Goal: Transaction & Acquisition: Purchase product/service

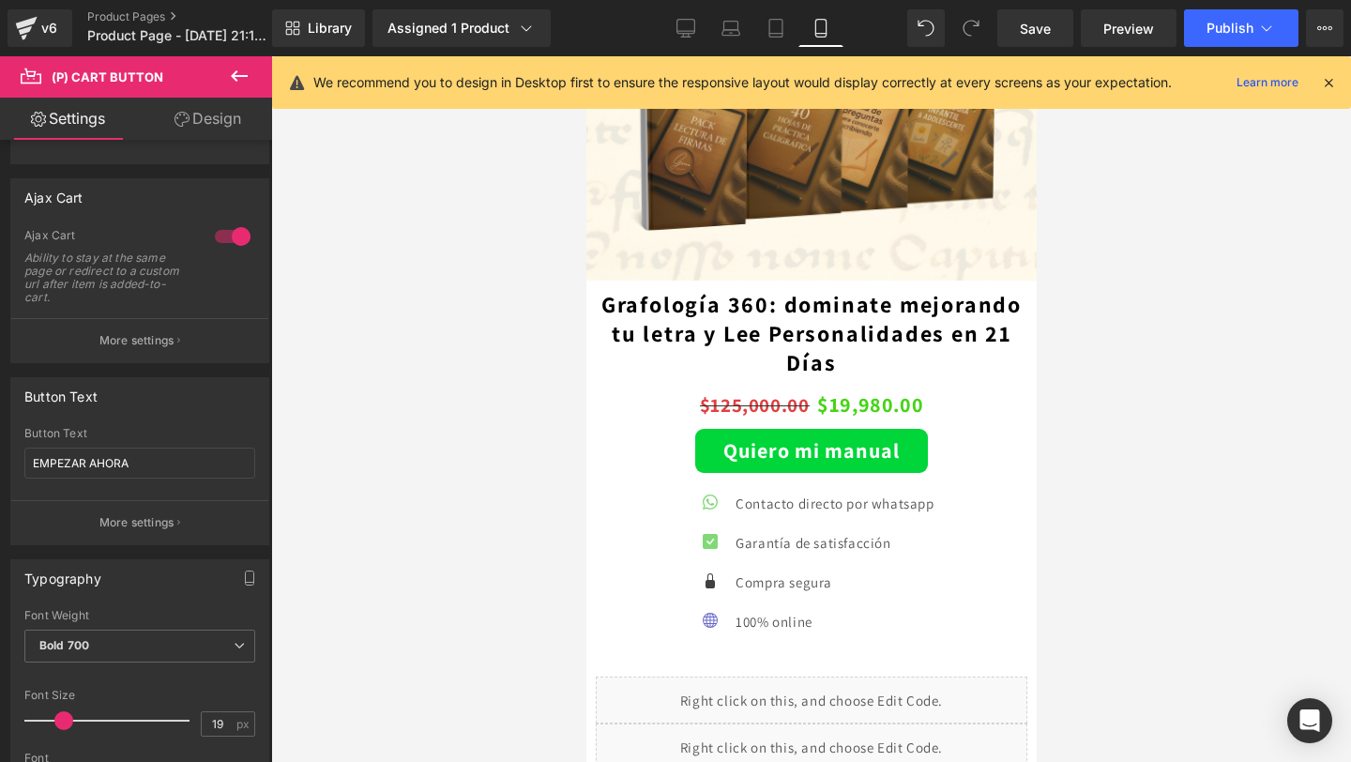
scroll to position [3859, 0]
click at [806, 444] on div "Quiero mi manual (P) Cart Button" at bounding box center [811, 450] width 432 height 44
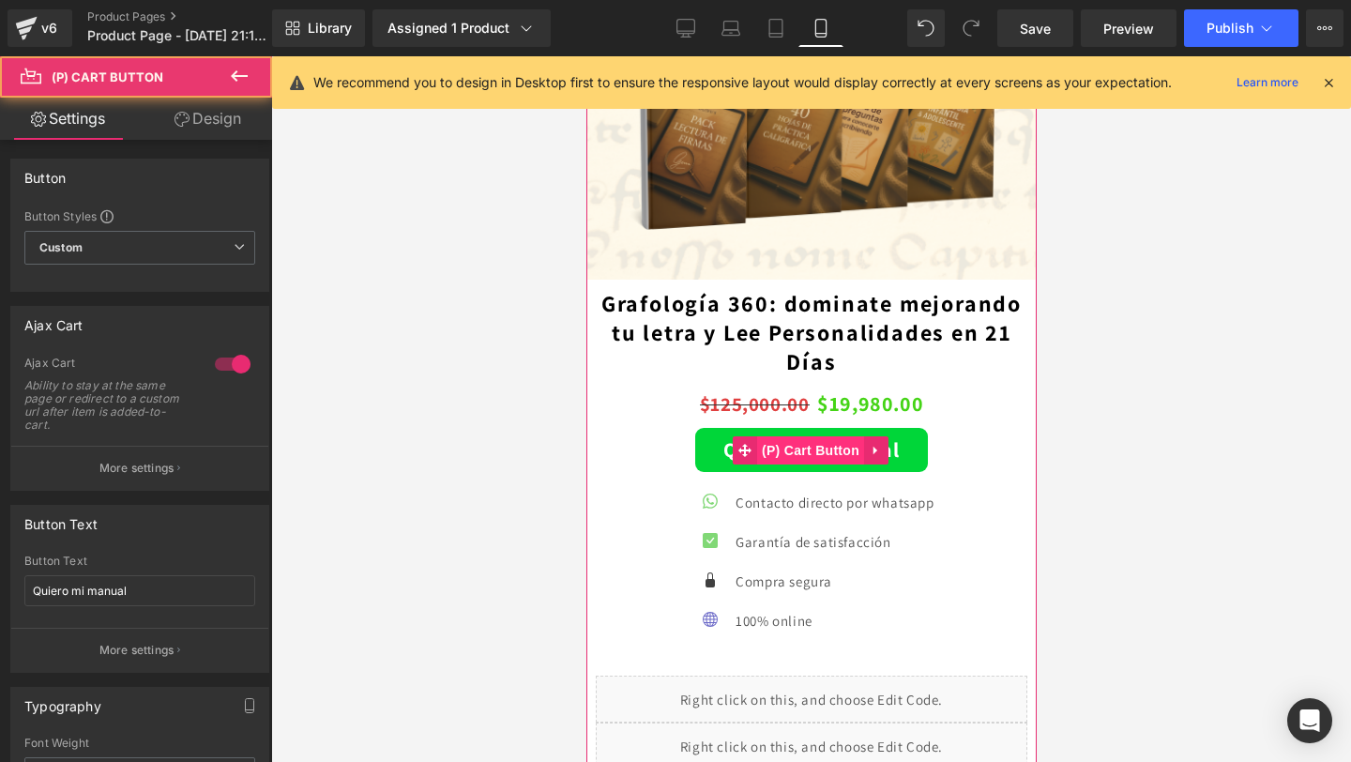
click at [806, 444] on span "(P) Cart Button" at bounding box center [809, 450] width 107 height 28
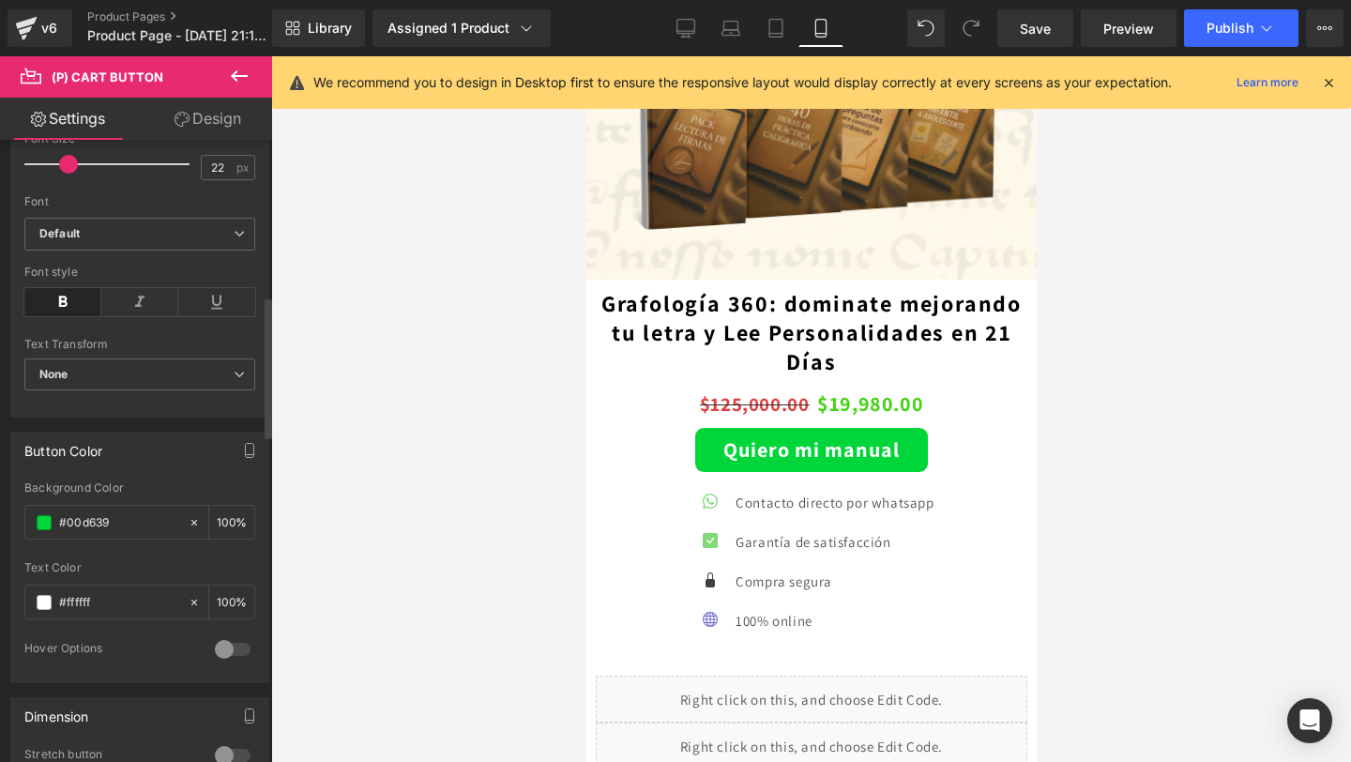
scroll to position [206, 0]
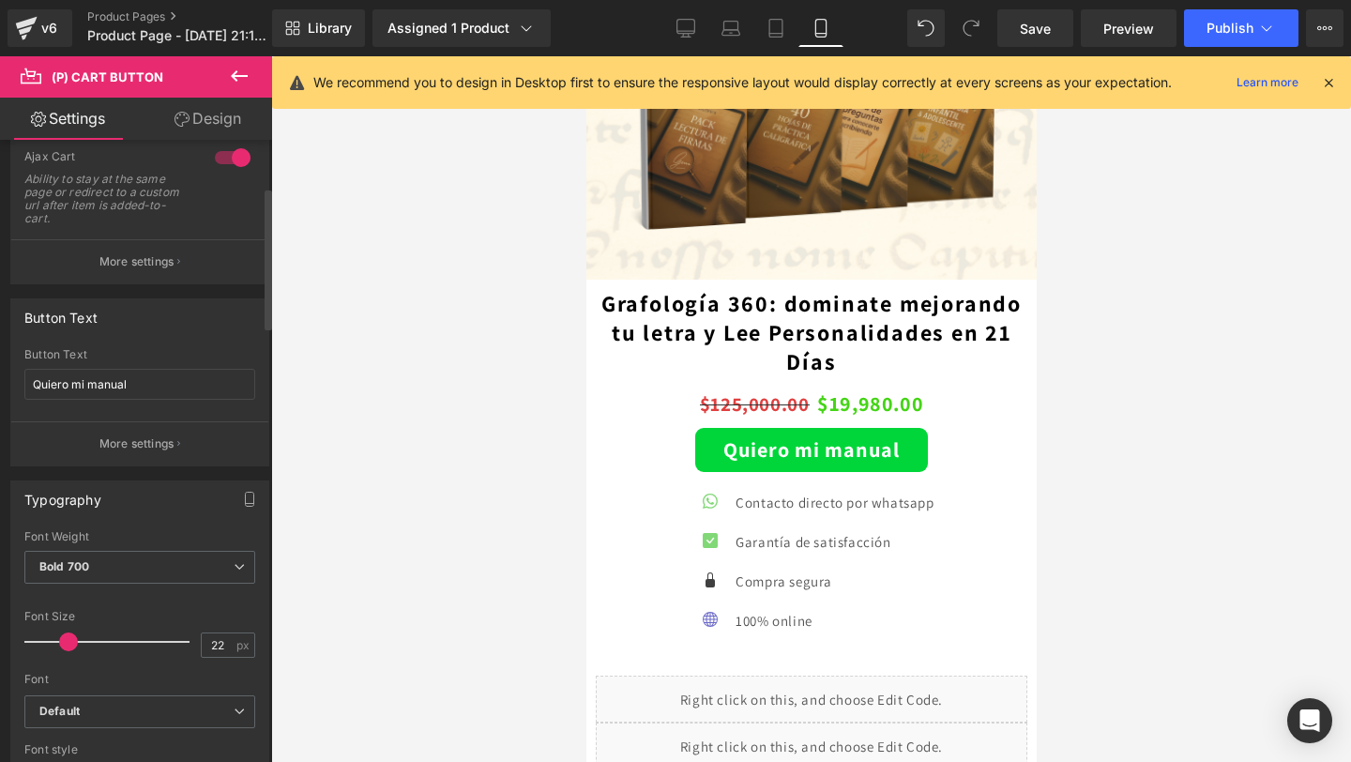
click at [168, 452] on button "More settings" at bounding box center [139, 443] width 257 height 44
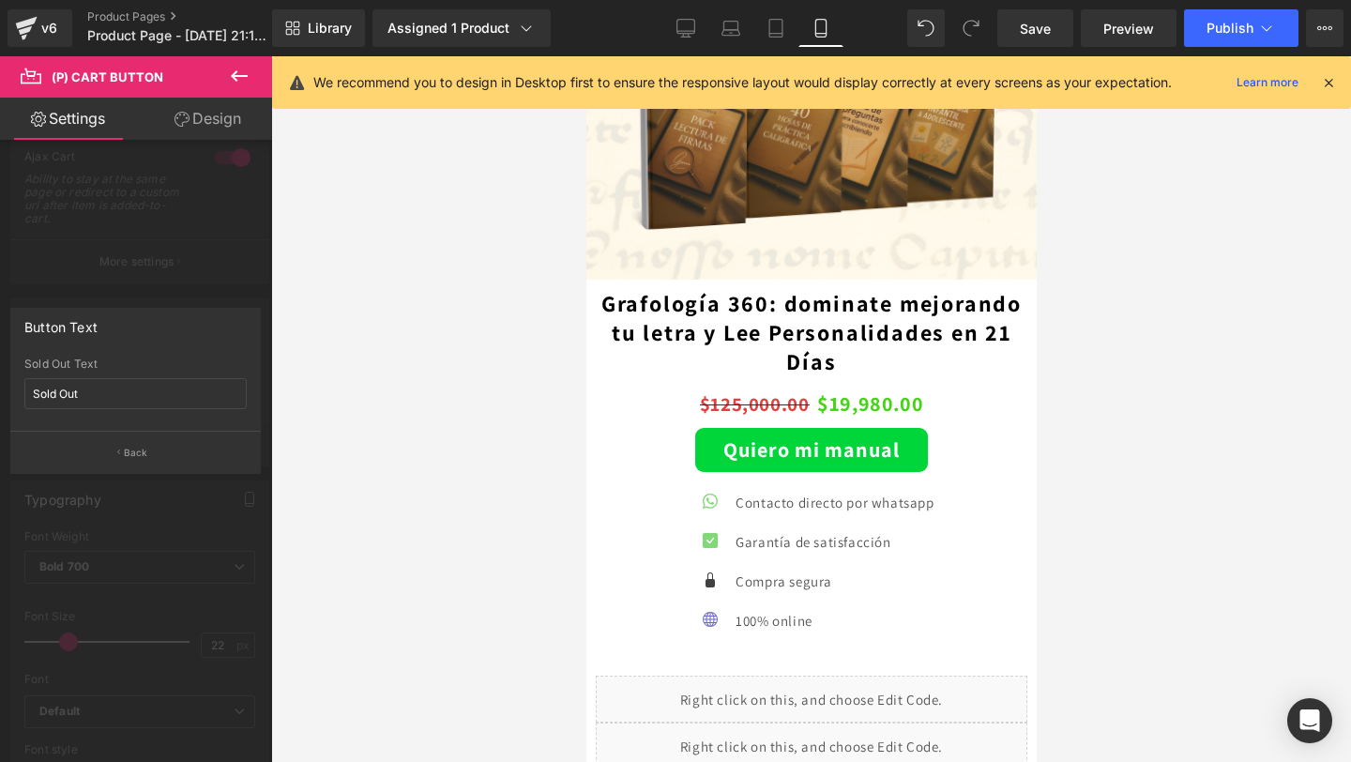
click at [148, 264] on div at bounding box center [136, 413] width 272 height 715
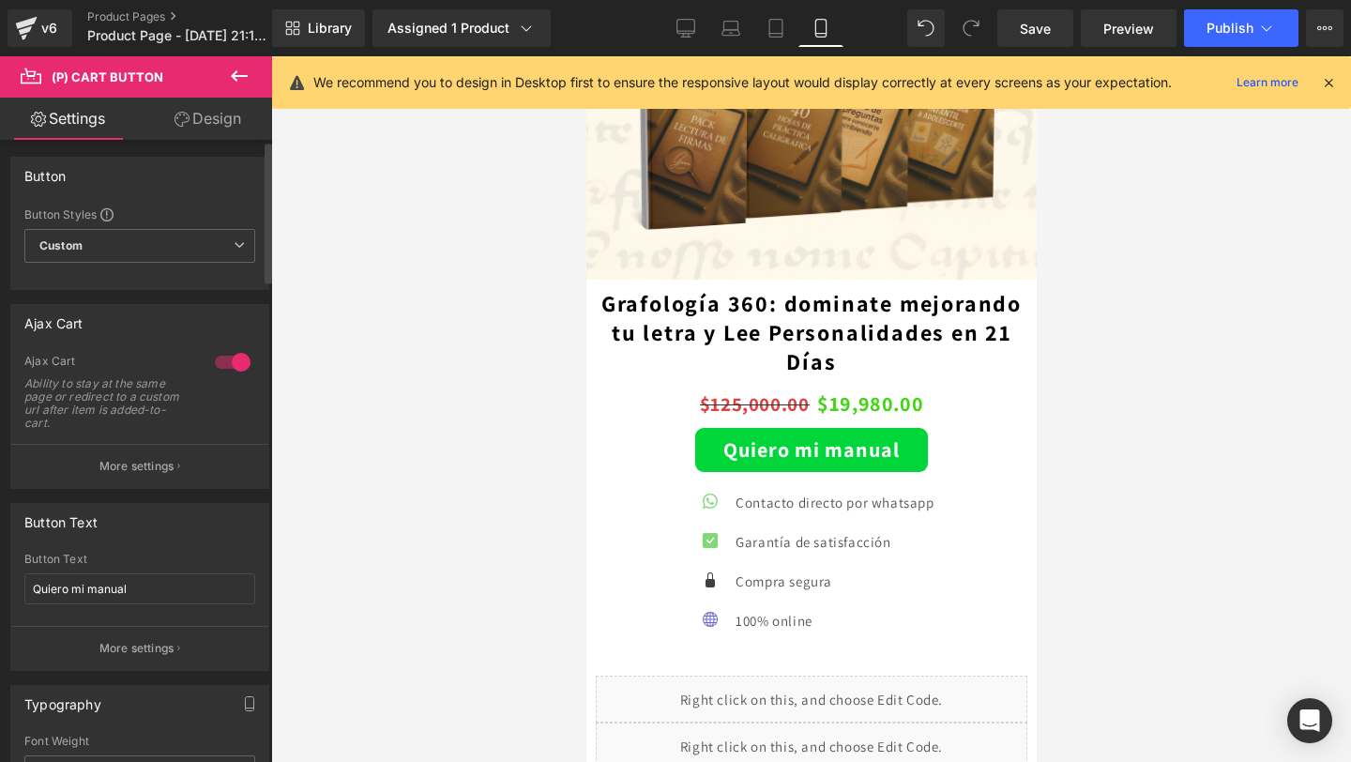
scroll to position [0, 0]
click at [142, 468] on p "More settings" at bounding box center [136, 468] width 75 height 17
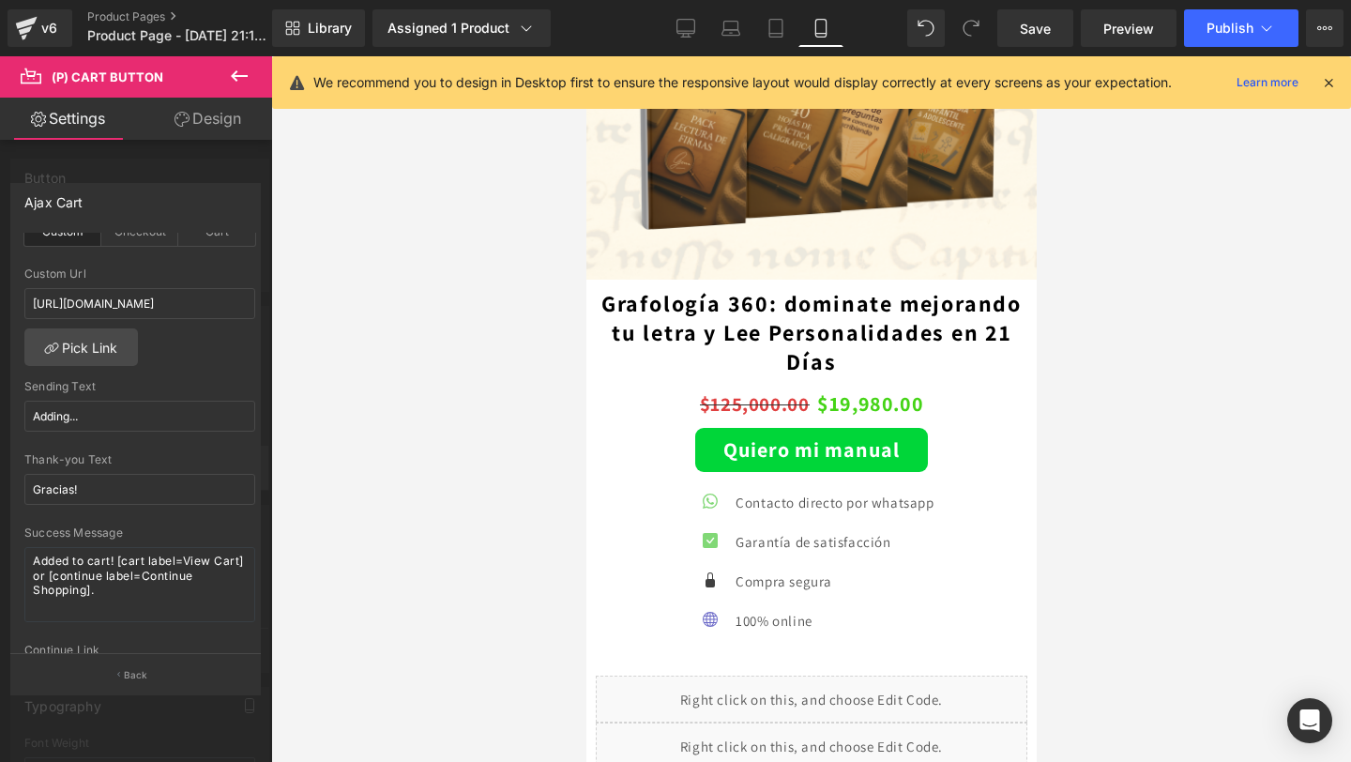
scroll to position [83, 0]
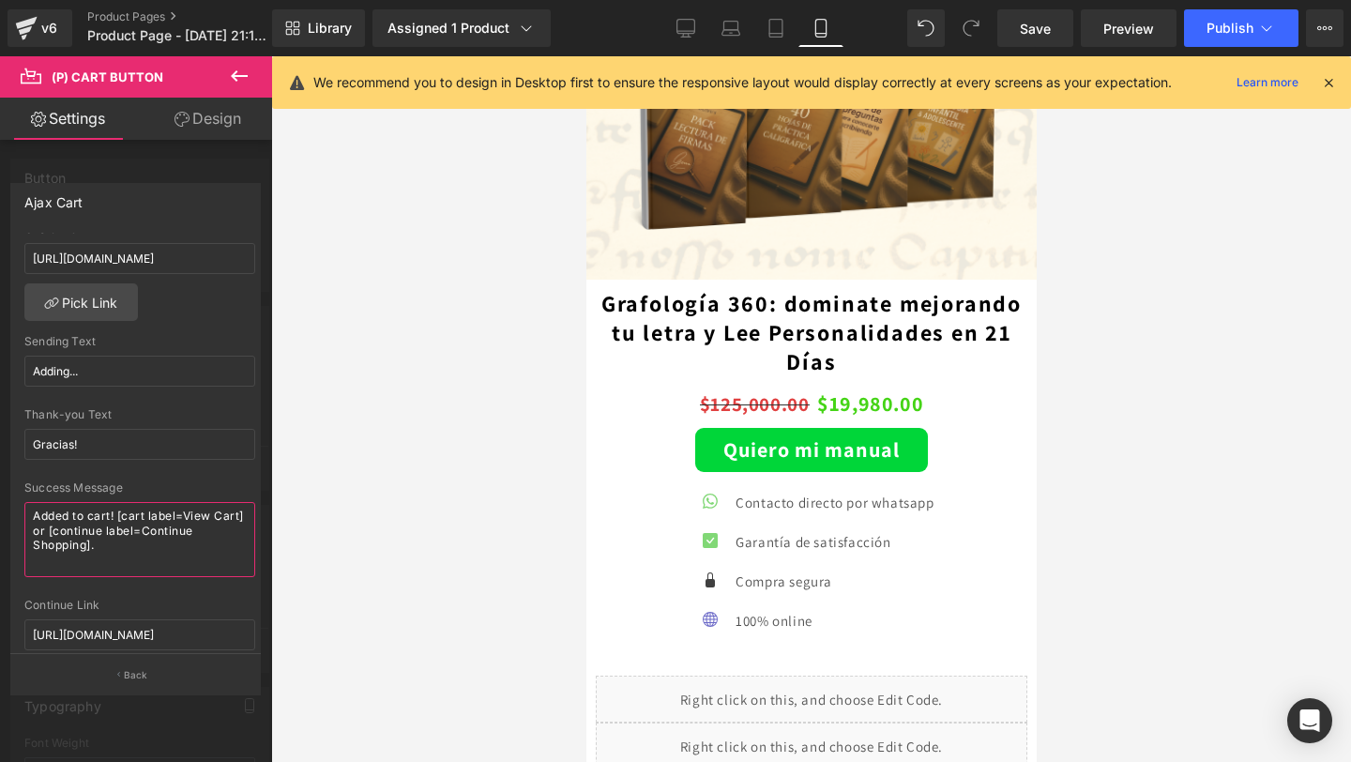
drag, startPoint x: 108, startPoint y: 549, endPoint x: 3, endPoint y: 459, distance: 138.4
click at [1, 459] on div "Ajax Cart custom Goto Custom Checkout Cart [URL][DOMAIN_NAME] Custom Url [URL][…" at bounding box center [136, 431] width 272 height 525
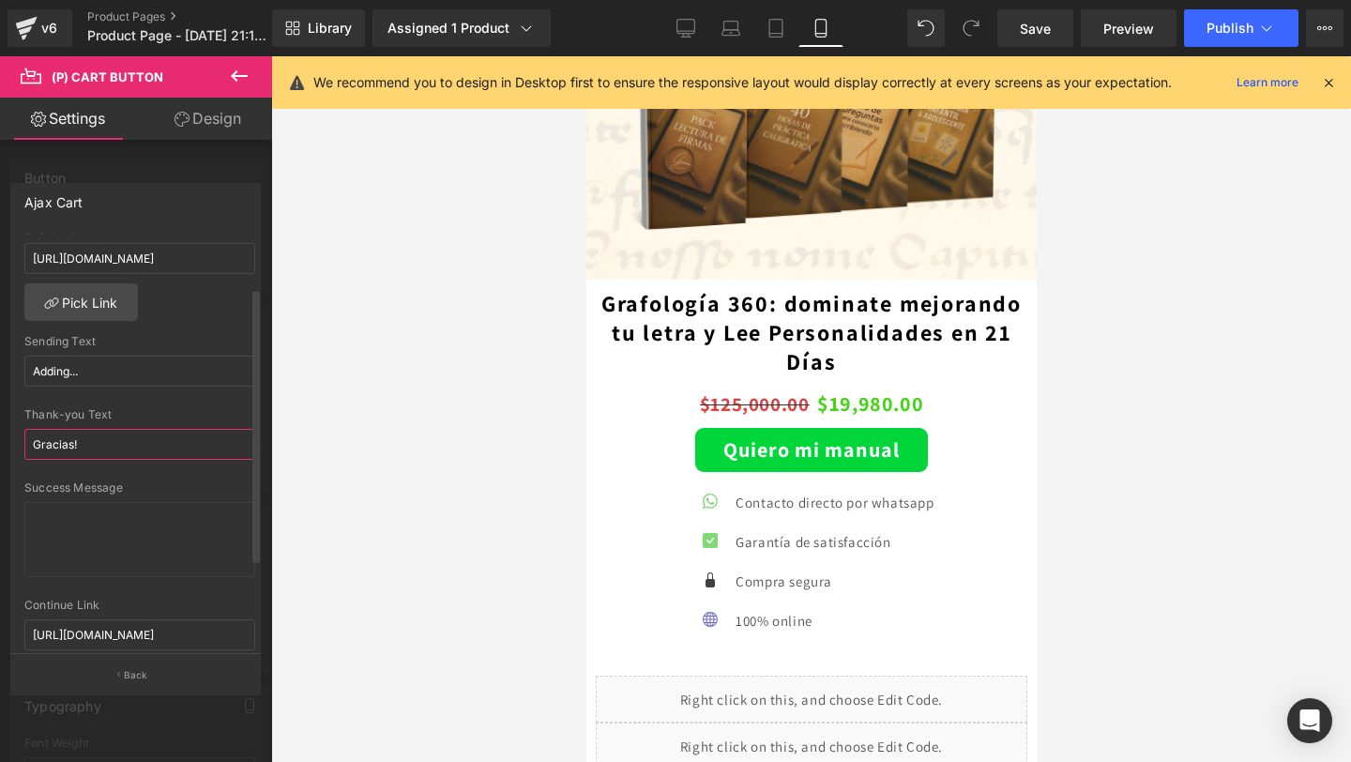
click at [85, 444] on input "Gracias!" at bounding box center [139, 444] width 231 height 31
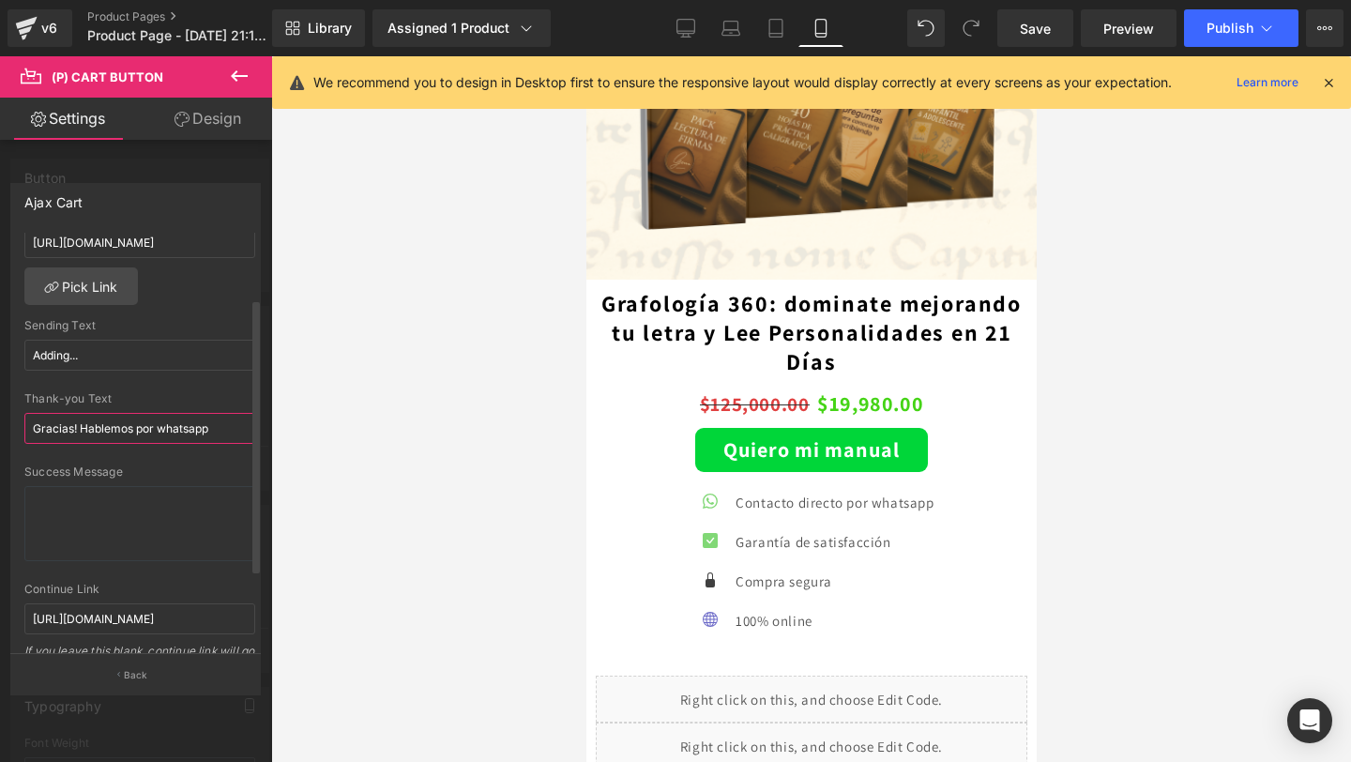
click at [81, 434] on input "Gracias! Hablemos por whatsapp" at bounding box center [139, 428] width 231 height 31
click at [77, 422] on input "Gracias! Hablemos por whatsapp" at bounding box center [139, 428] width 231 height 31
drag, startPoint x: 216, startPoint y: 427, endPoint x: 84, endPoint y: 423, distance: 131.4
click at [84, 423] on input "Gracias!! Hablemos por whatsapp" at bounding box center [139, 428] width 231 height 31
click at [74, 429] on input "Gracias!!" at bounding box center [139, 428] width 231 height 31
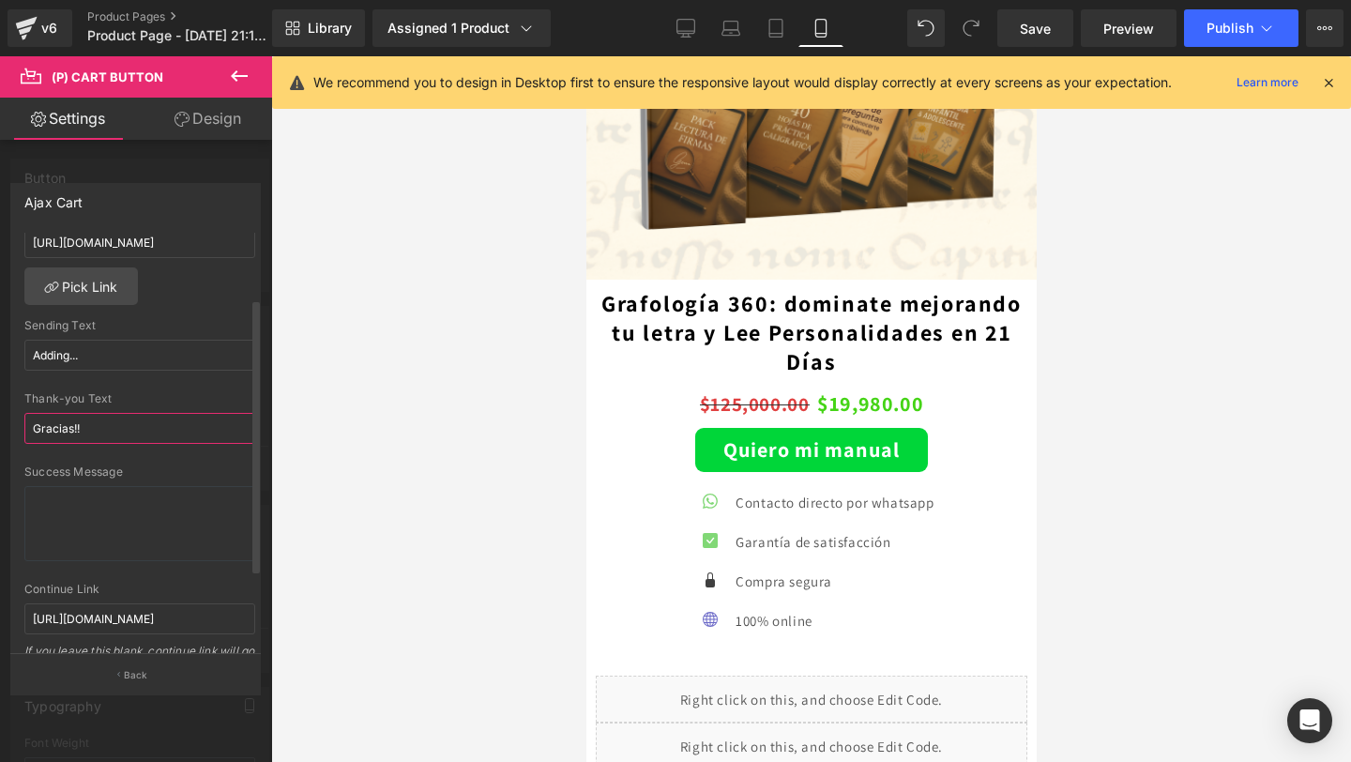
click at [134, 430] on input "Gracias!!" at bounding box center [139, 428] width 231 height 31
type input "Gracias!!"
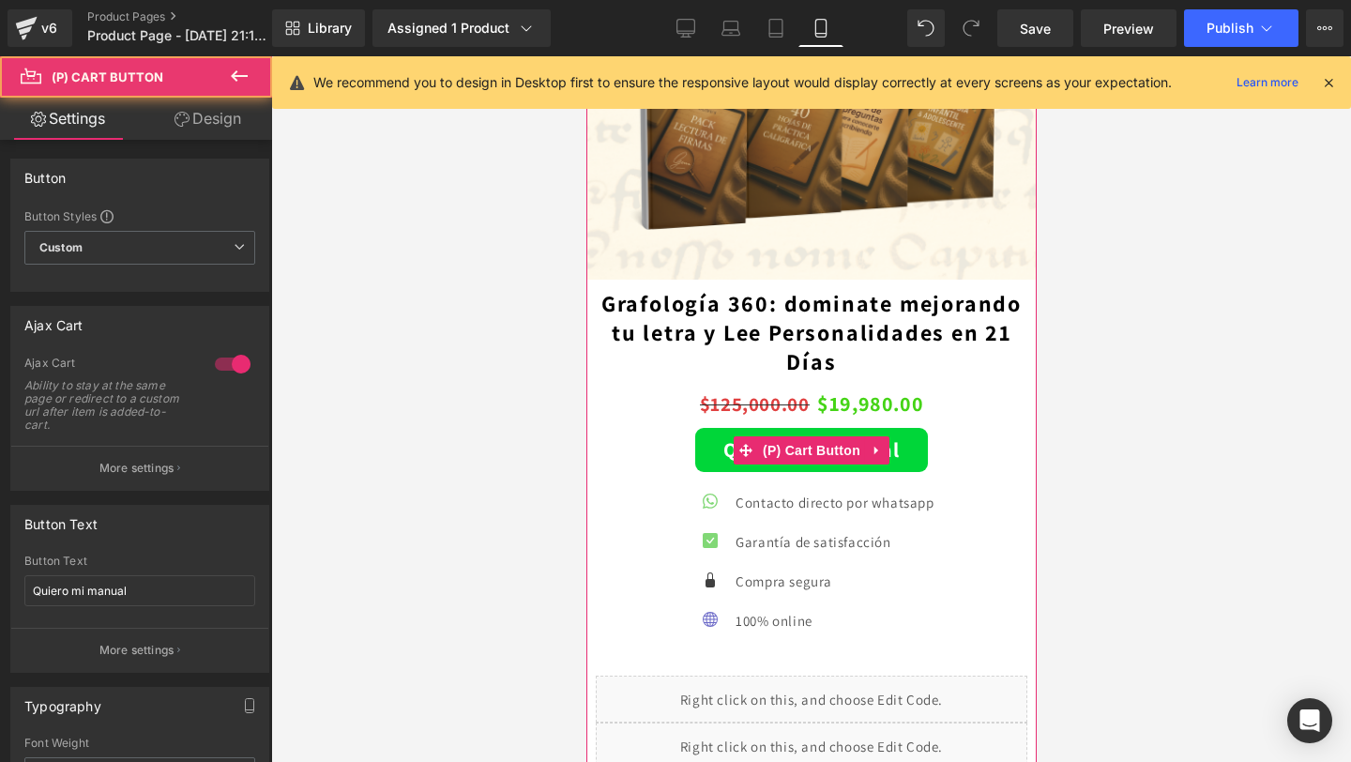
click at [811, 430] on button "Quiero mi manual" at bounding box center [810, 450] width 233 height 44
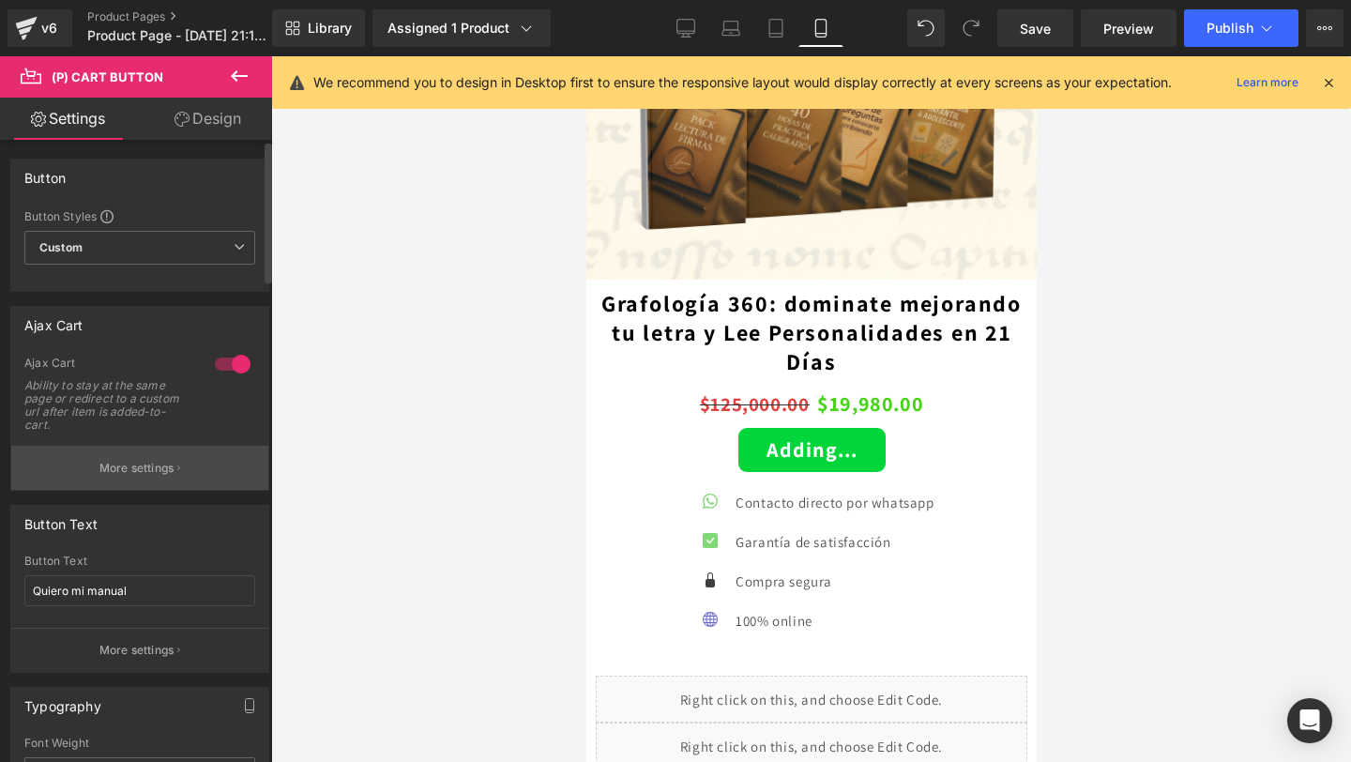
click at [126, 457] on button "More settings" at bounding box center [139, 468] width 257 height 44
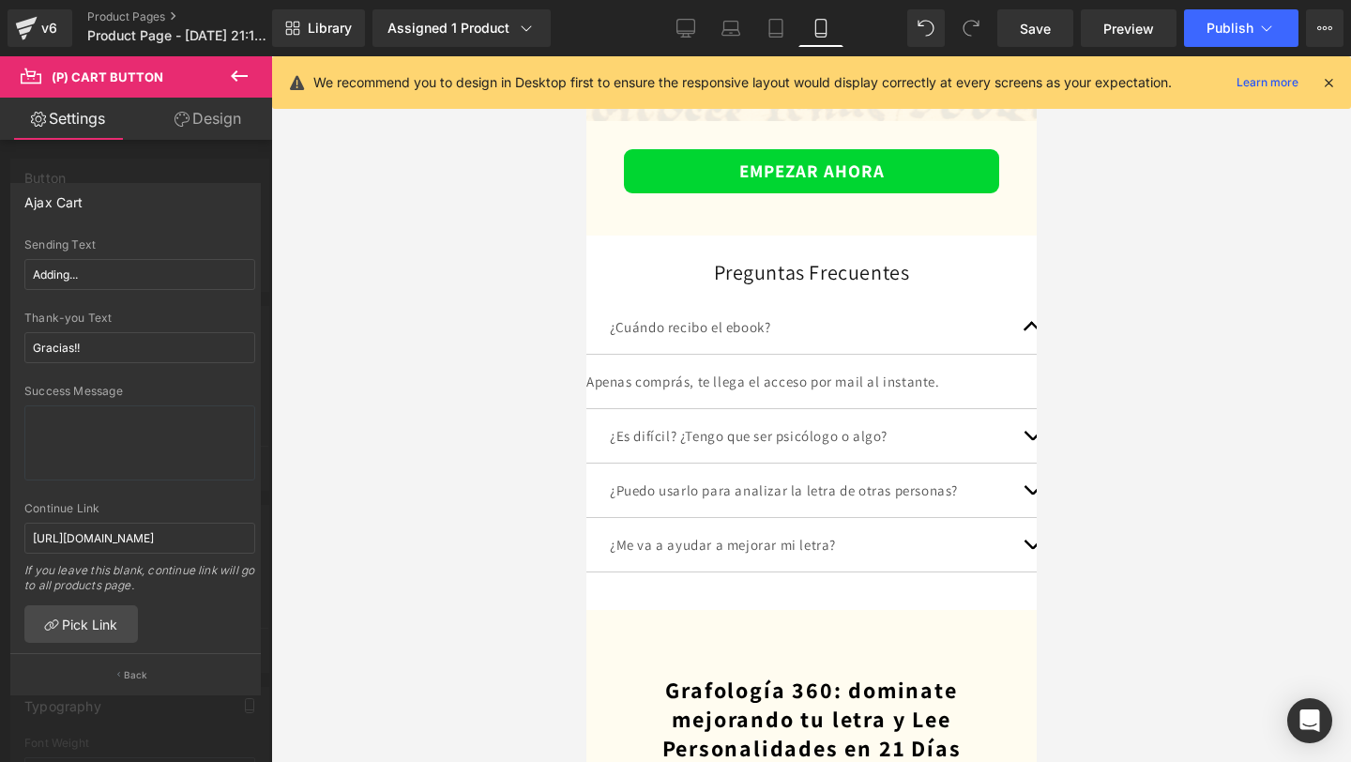
scroll to position [5291, 0]
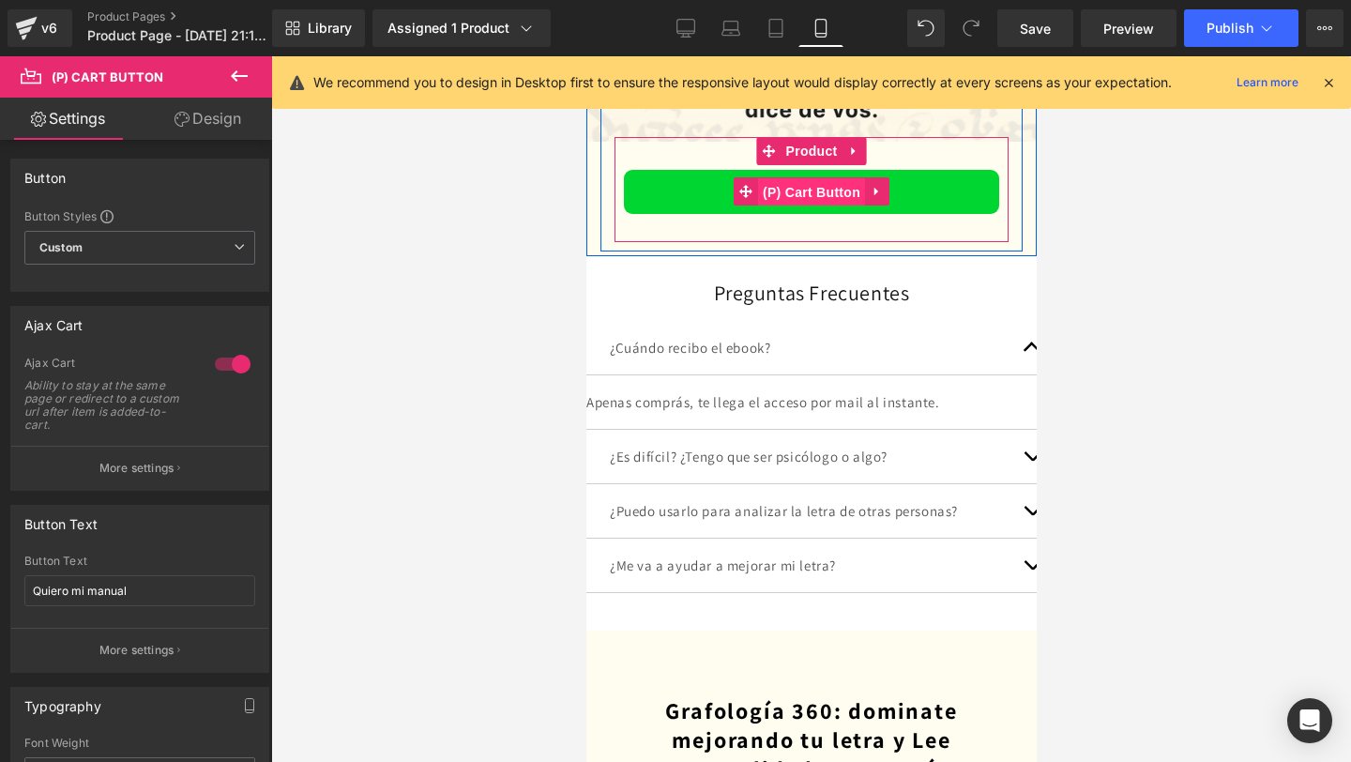
click at [819, 186] on span "(P) Cart Button" at bounding box center [810, 192] width 107 height 28
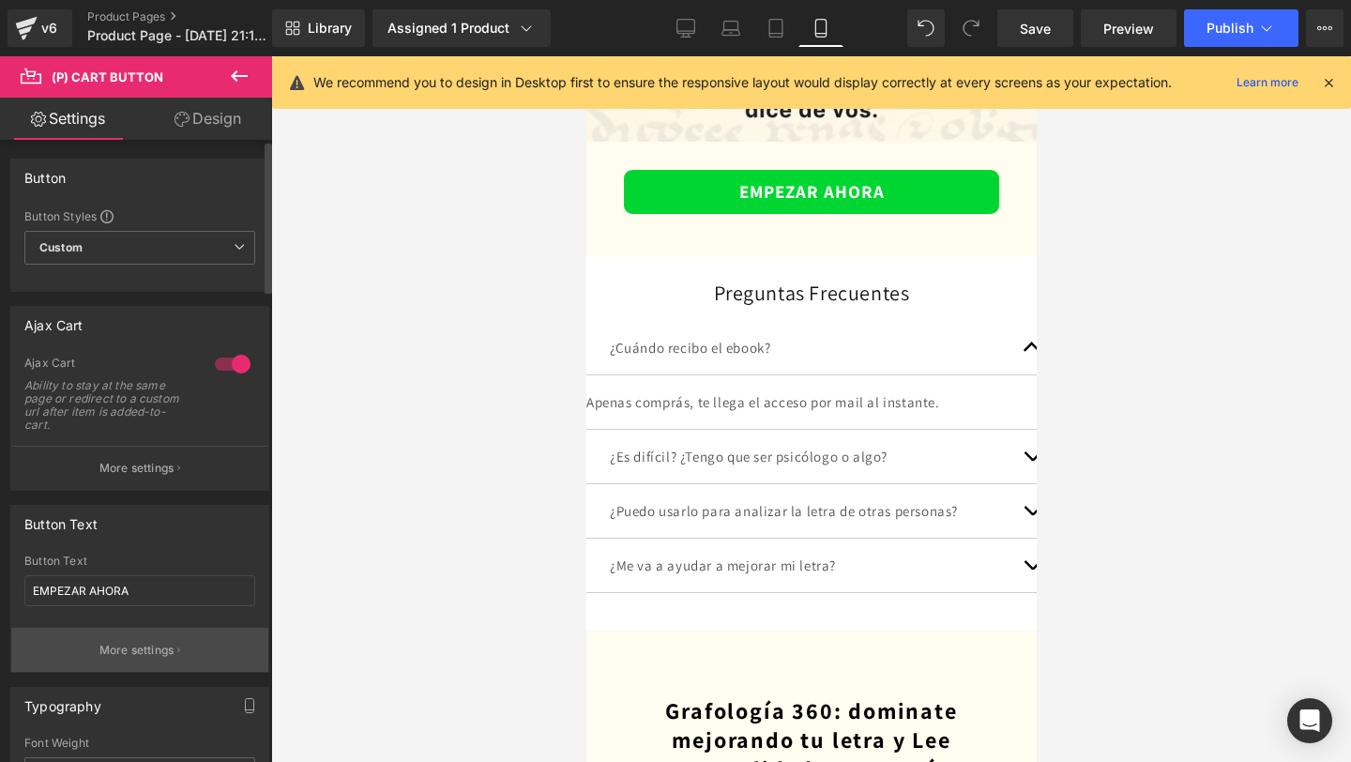
click at [131, 638] on button "More settings" at bounding box center [139, 650] width 257 height 44
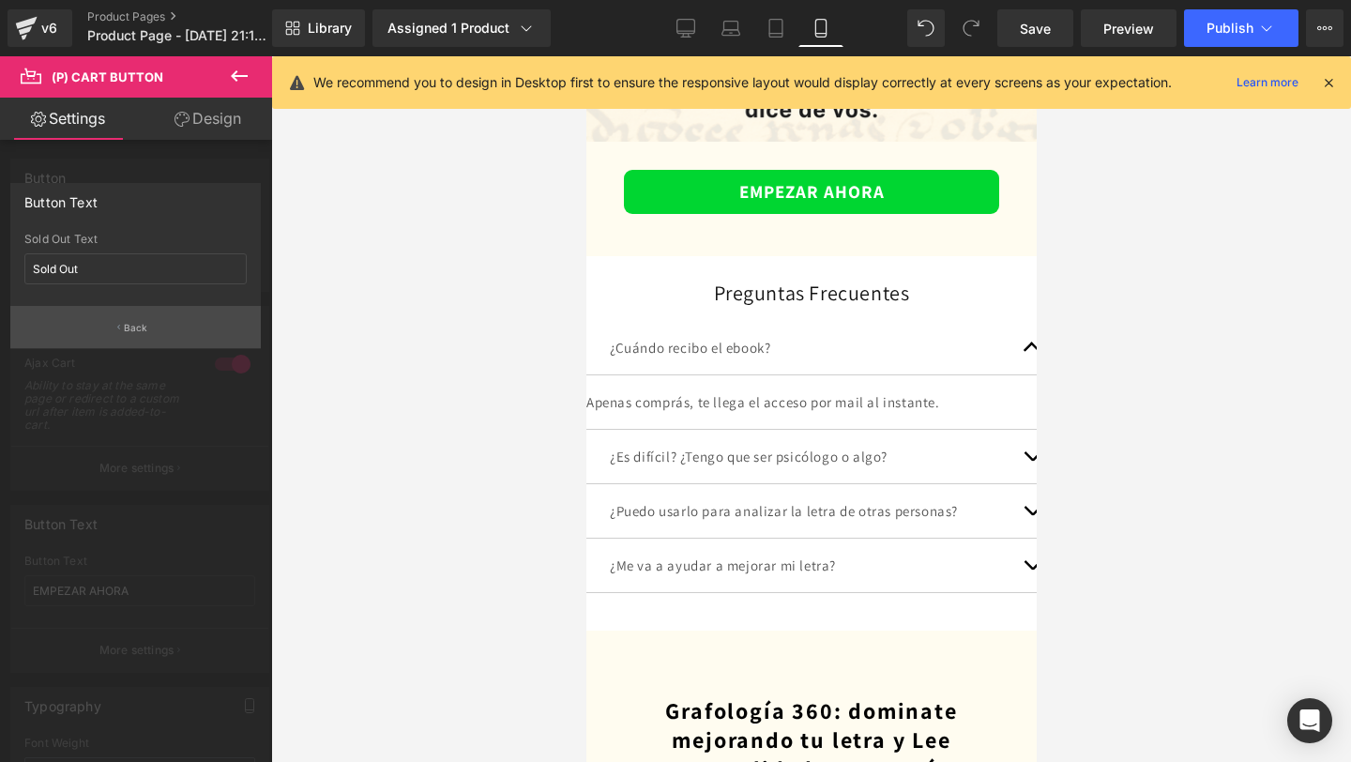
click at [130, 341] on button "Back" at bounding box center [135, 327] width 251 height 42
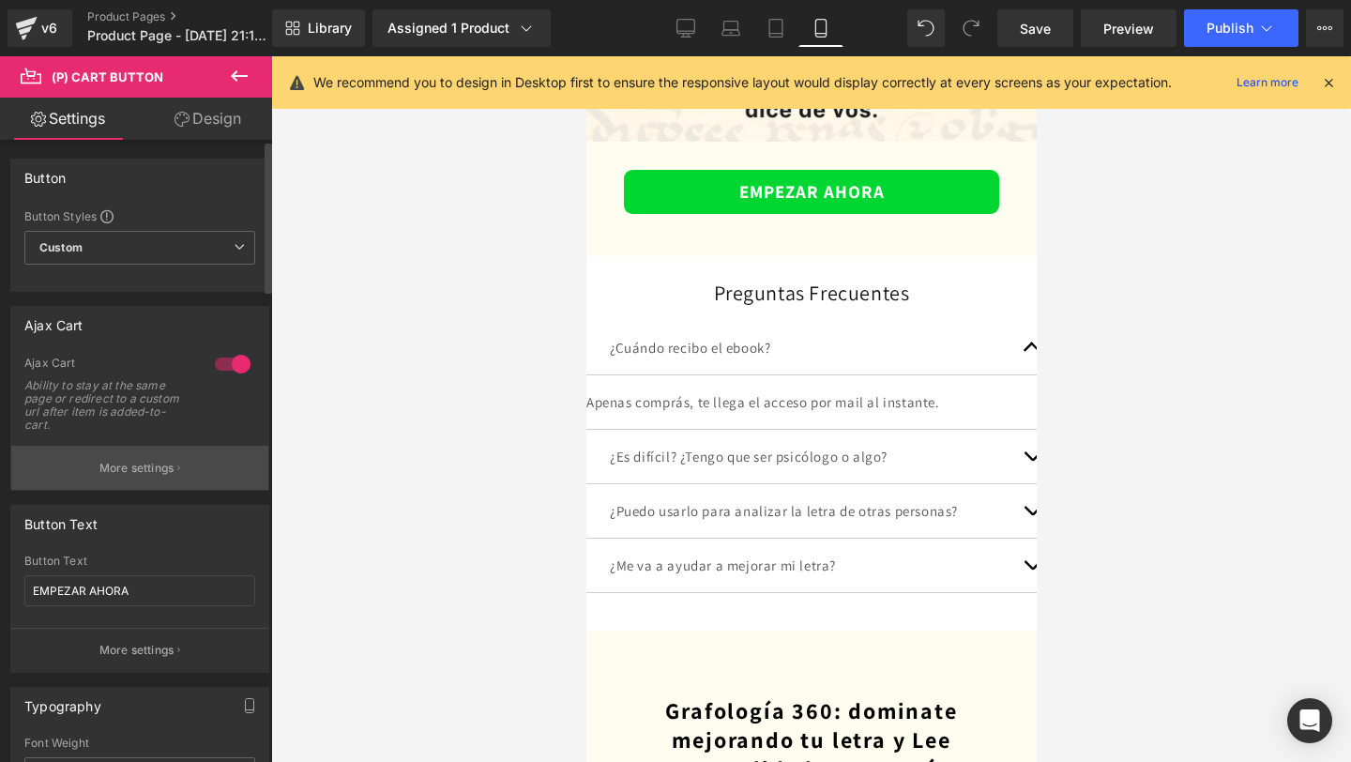
click at [145, 468] on p "More settings" at bounding box center [136, 468] width 75 height 17
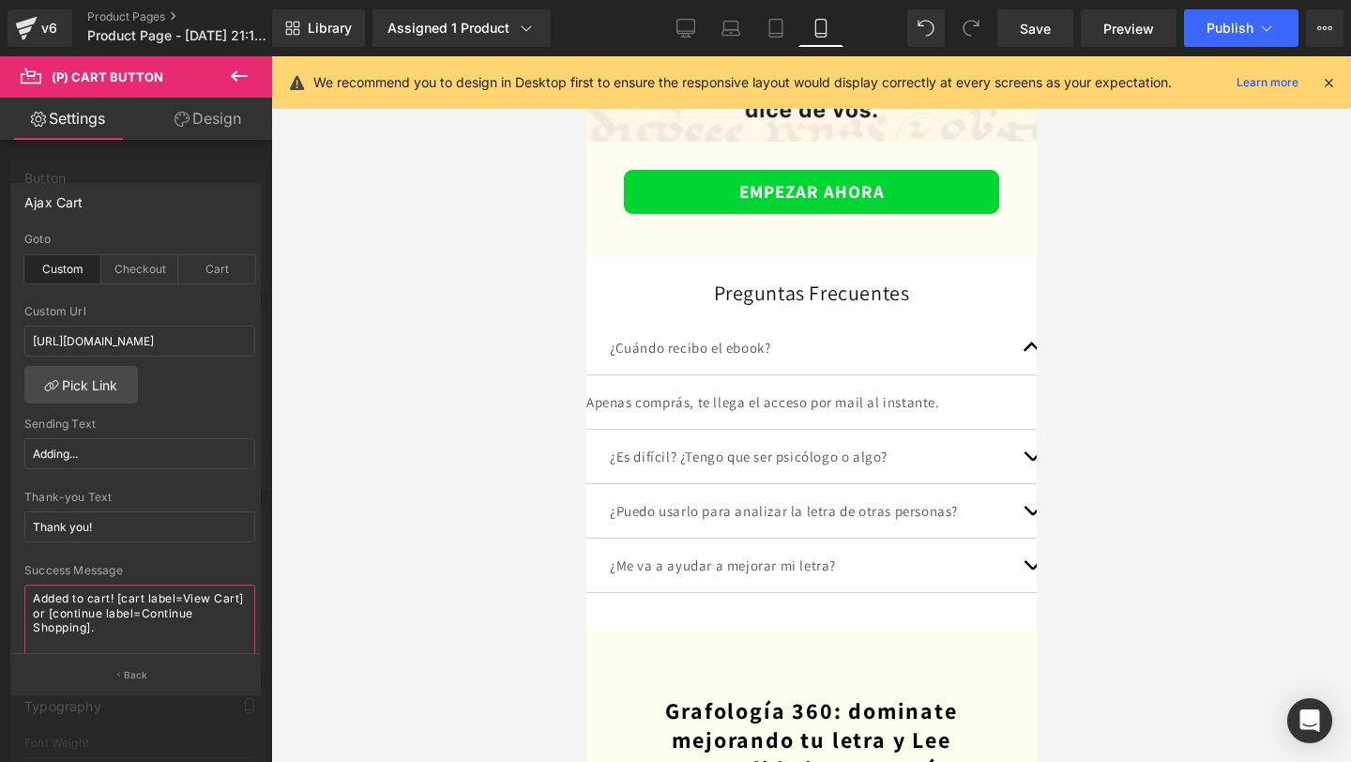
drag, startPoint x: 105, startPoint y: 628, endPoint x: 6, endPoint y: 577, distance: 111.6
click at [6, 577] on div "Ajax Cart custom Goto Custom Checkout Cart [URL][DOMAIN_NAME] Custom Url [URL][…" at bounding box center [136, 431] width 272 height 525
click at [585, 495] on div at bounding box center [811, 409] width 1080 height 706
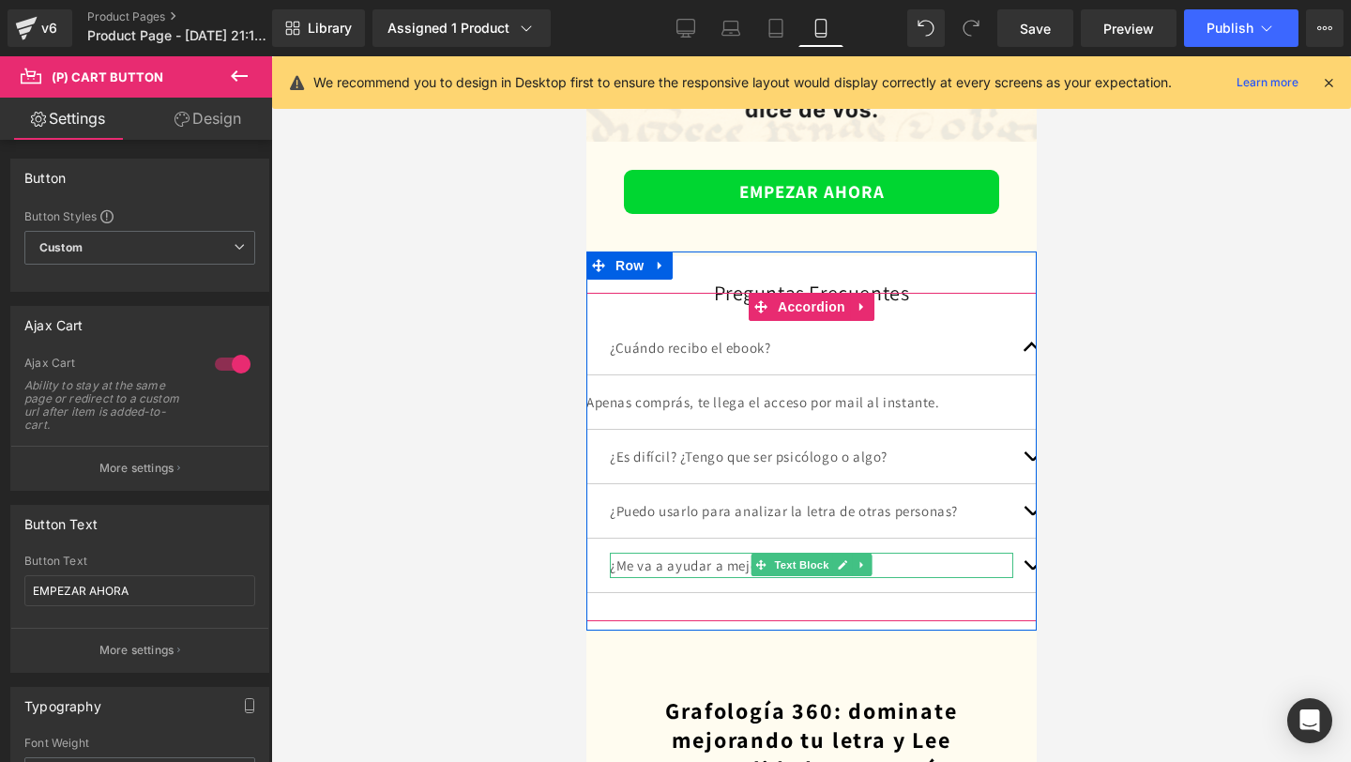
scroll to position [6026, 0]
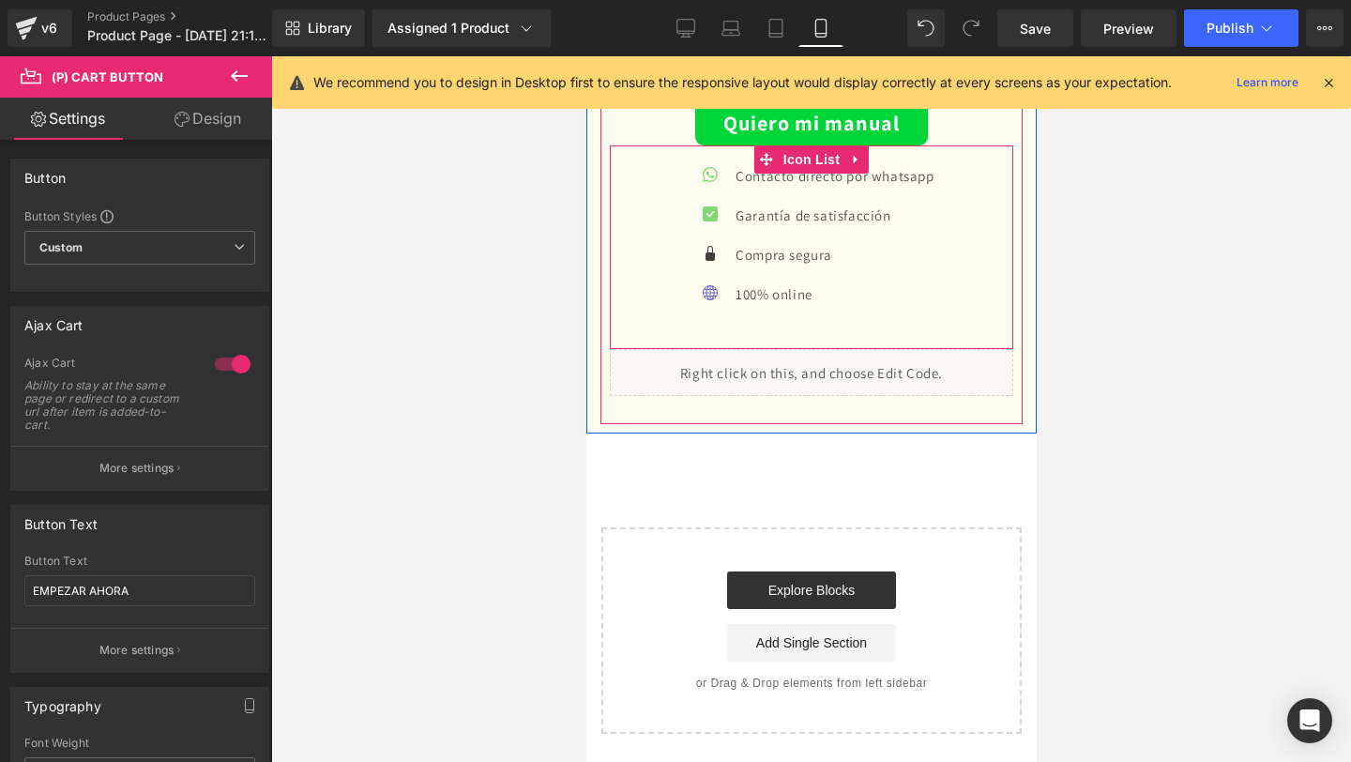
click at [816, 142] on button "Quiero mi manual" at bounding box center [810, 123] width 233 height 44
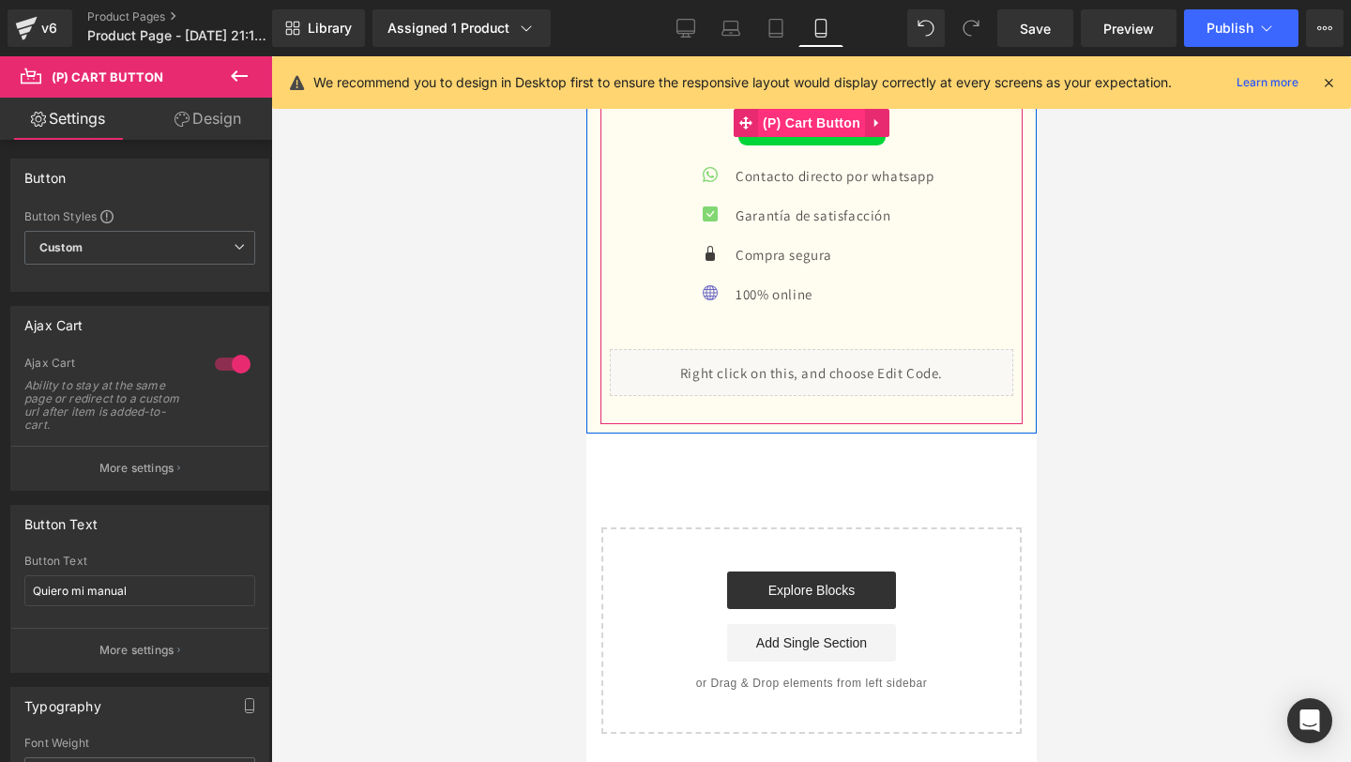
click at [809, 120] on span "(P) Cart Button" at bounding box center [810, 123] width 107 height 28
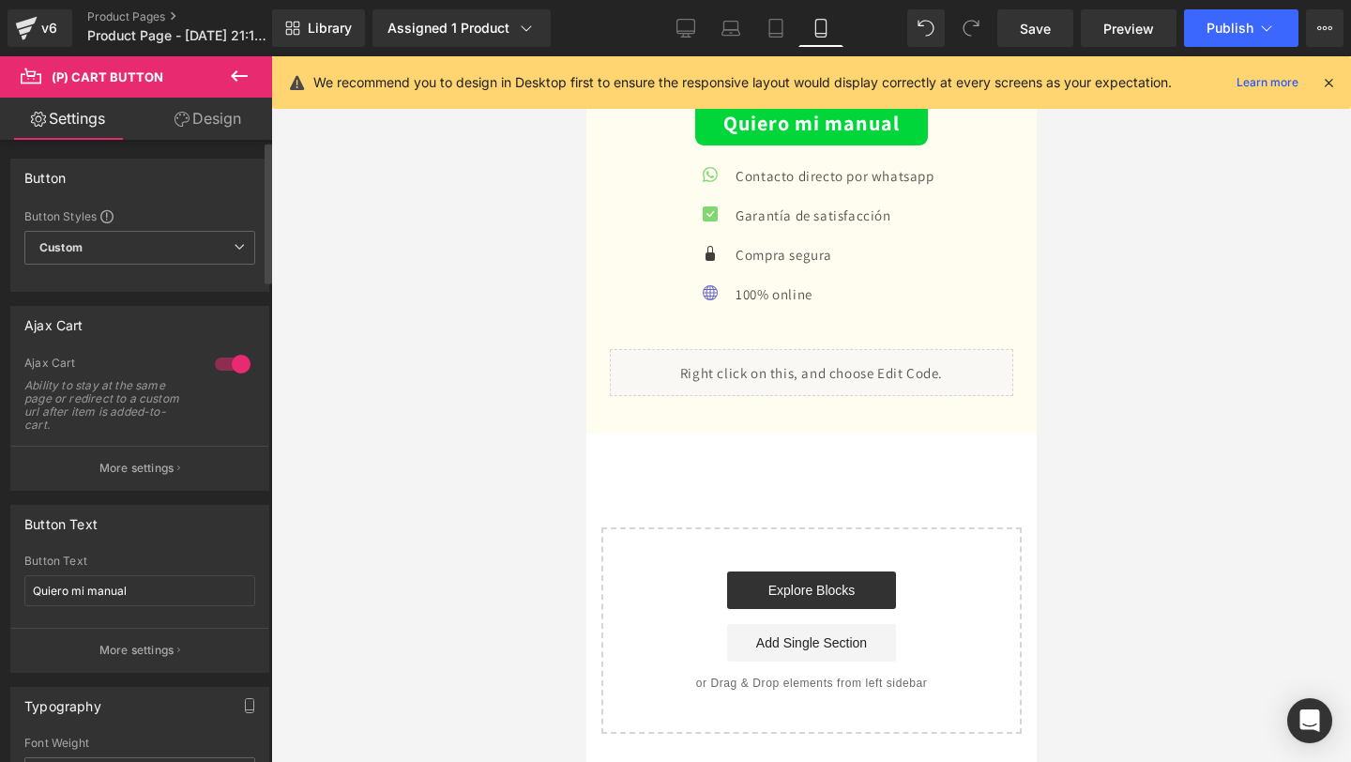
scroll to position [23, 0]
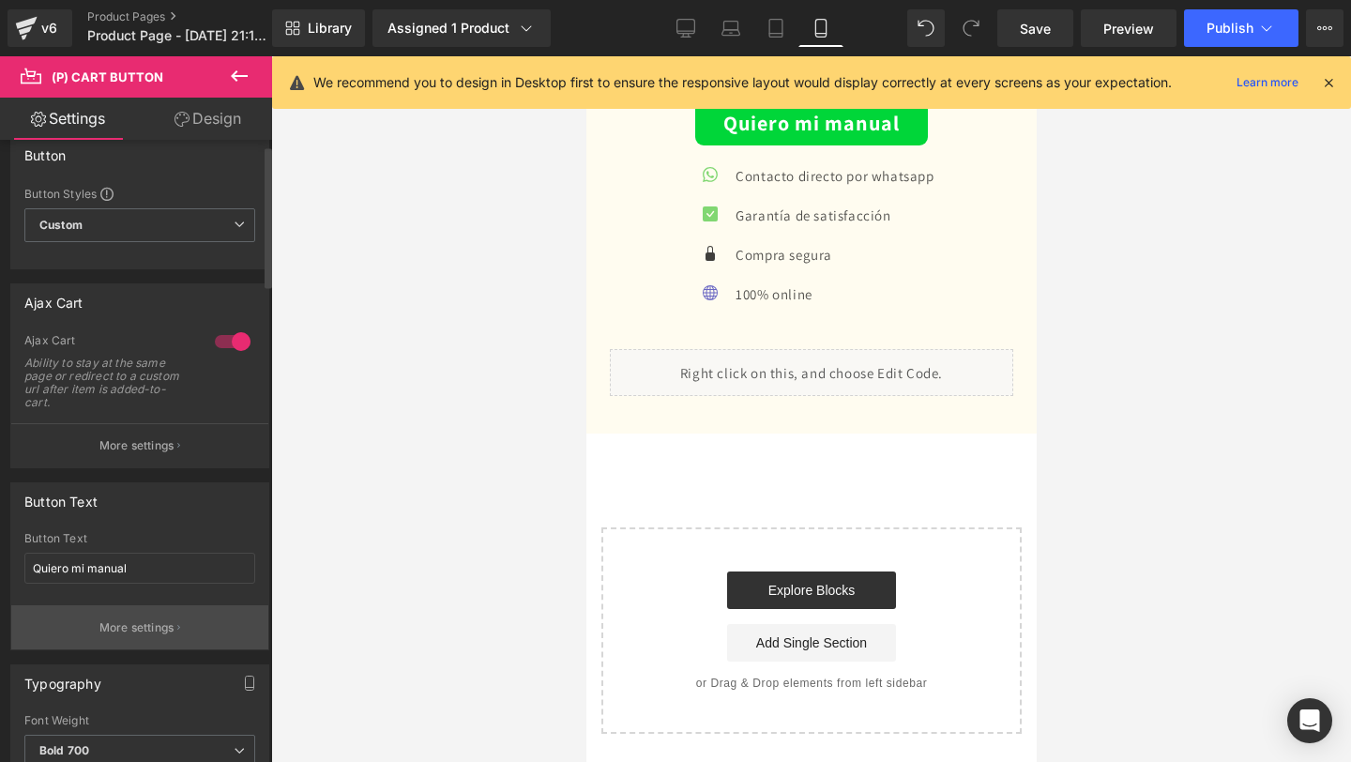
click at [159, 620] on p "More settings" at bounding box center [136, 627] width 75 height 17
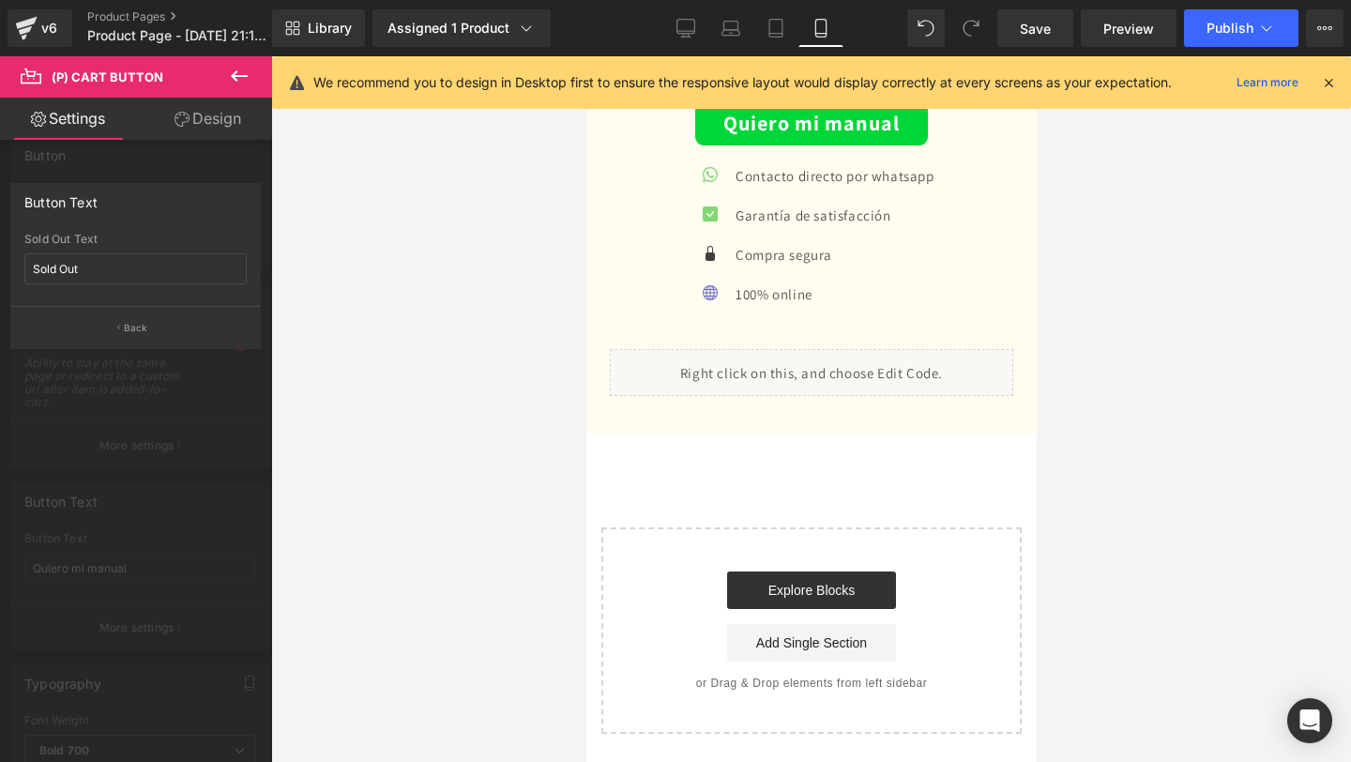
click at [136, 383] on div at bounding box center [136, 413] width 272 height 715
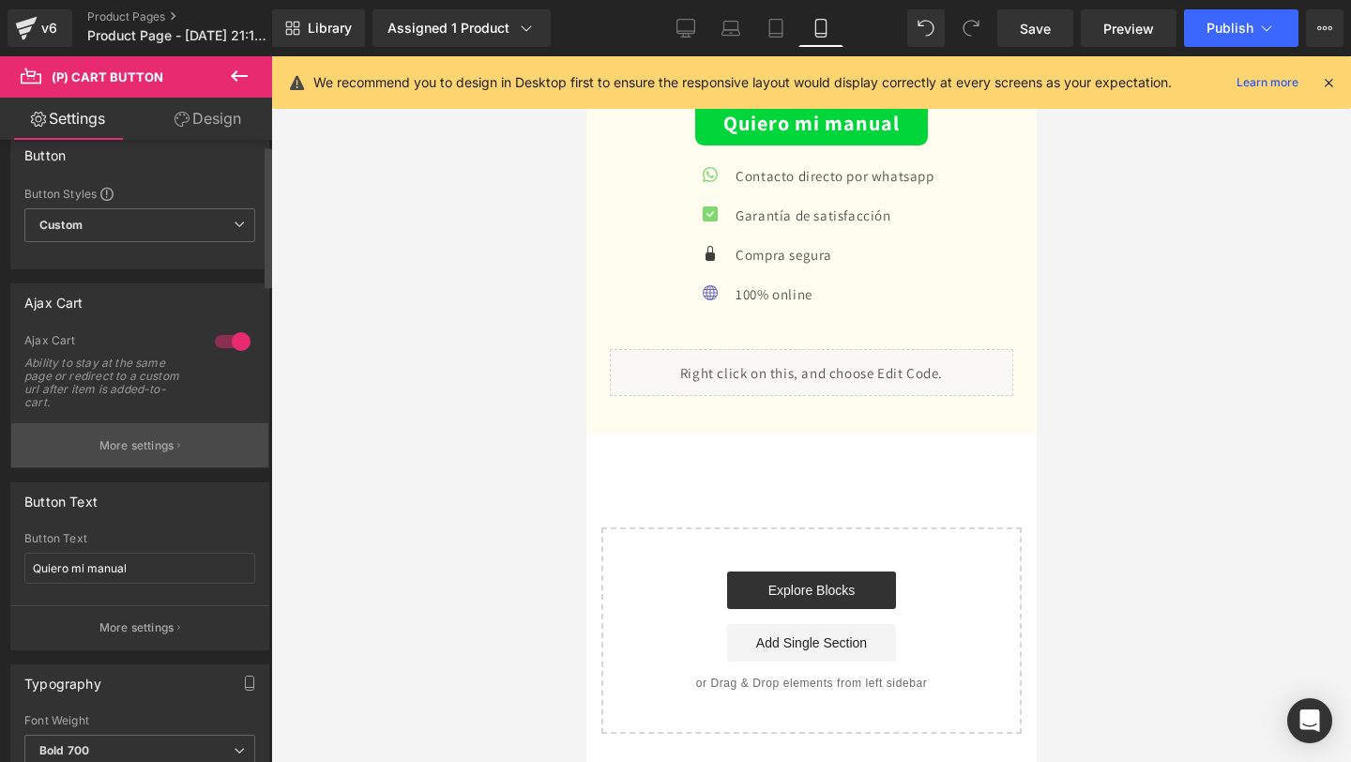
click at [86, 447] on button "More settings" at bounding box center [139, 445] width 257 height 44
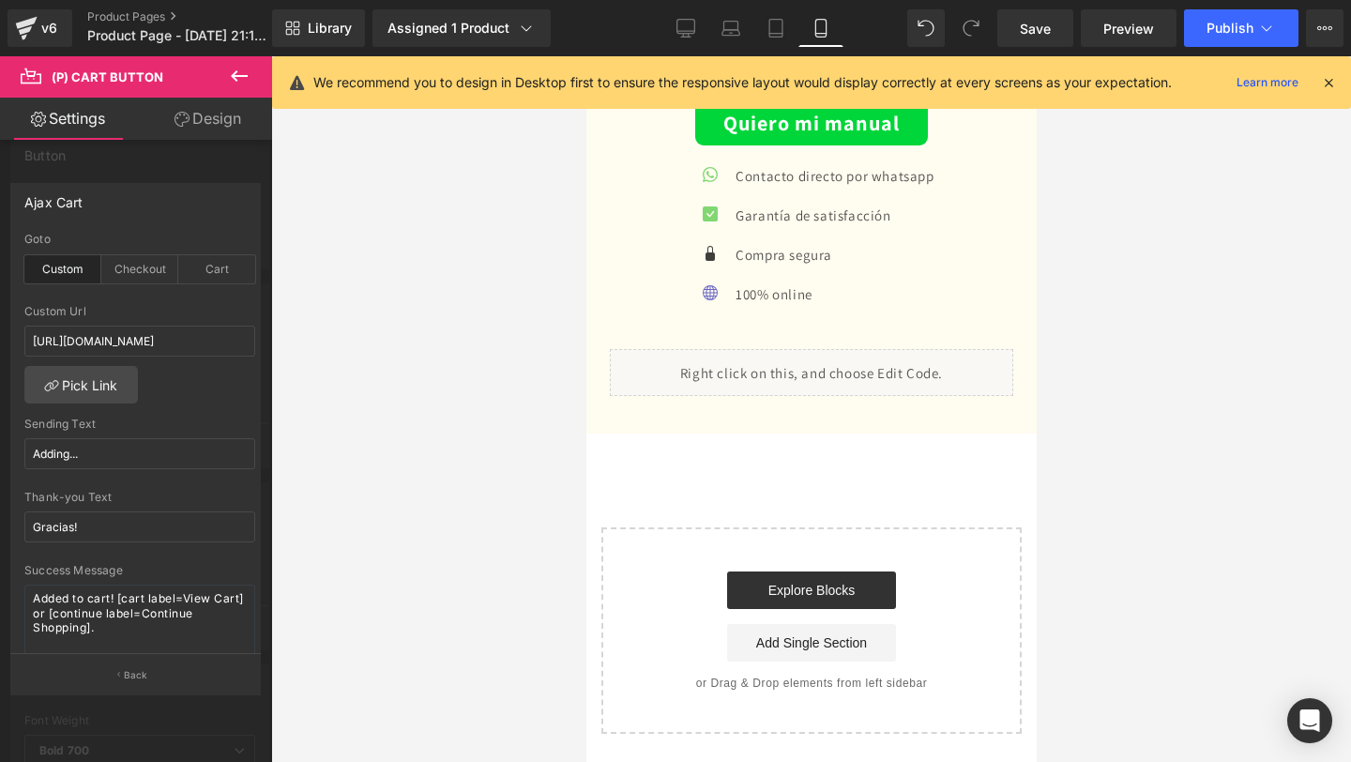
scroll to position [38, 0]
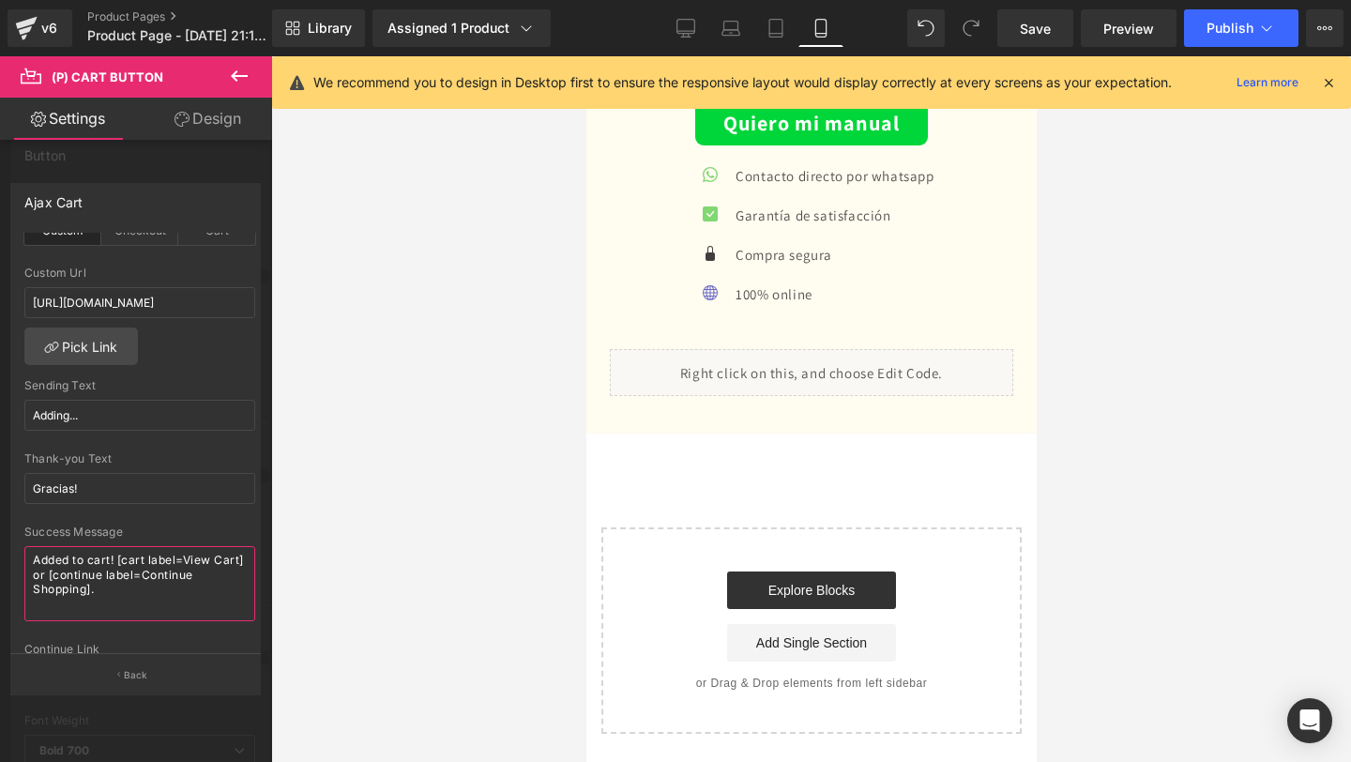
drag, startPoint x: 103, startPoint y: 592, endPoint x: 8, endPoint y: 562, distance: 100.3
click at [8, 562] on div "Ajax Cart custom Goto Custom Checkout Cart [URL][DOMAIN_NAME] Custom Url [URL][…" at bounding box center [136, 431] width 272 height 525
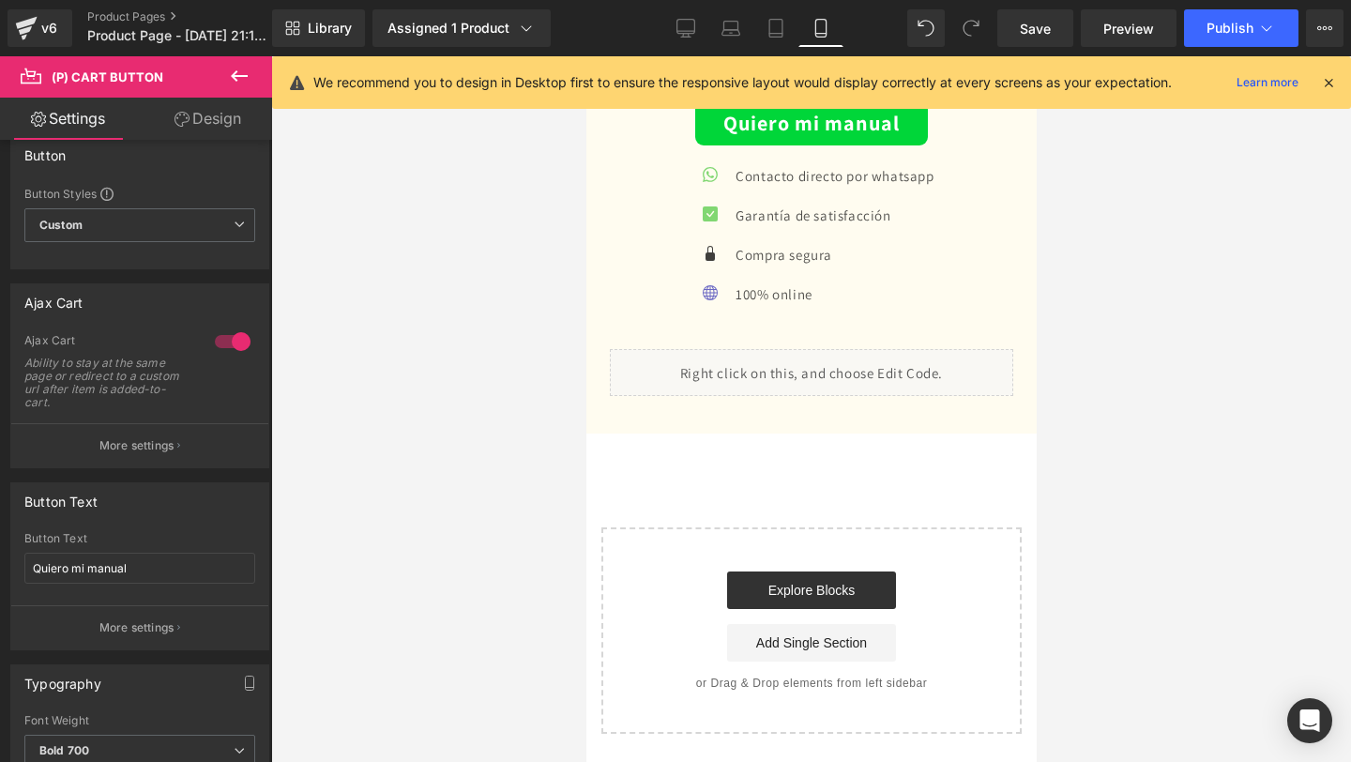
click at [1217, 23] on span "Publish" at bounding box center [1230, 28] width 47 height 15
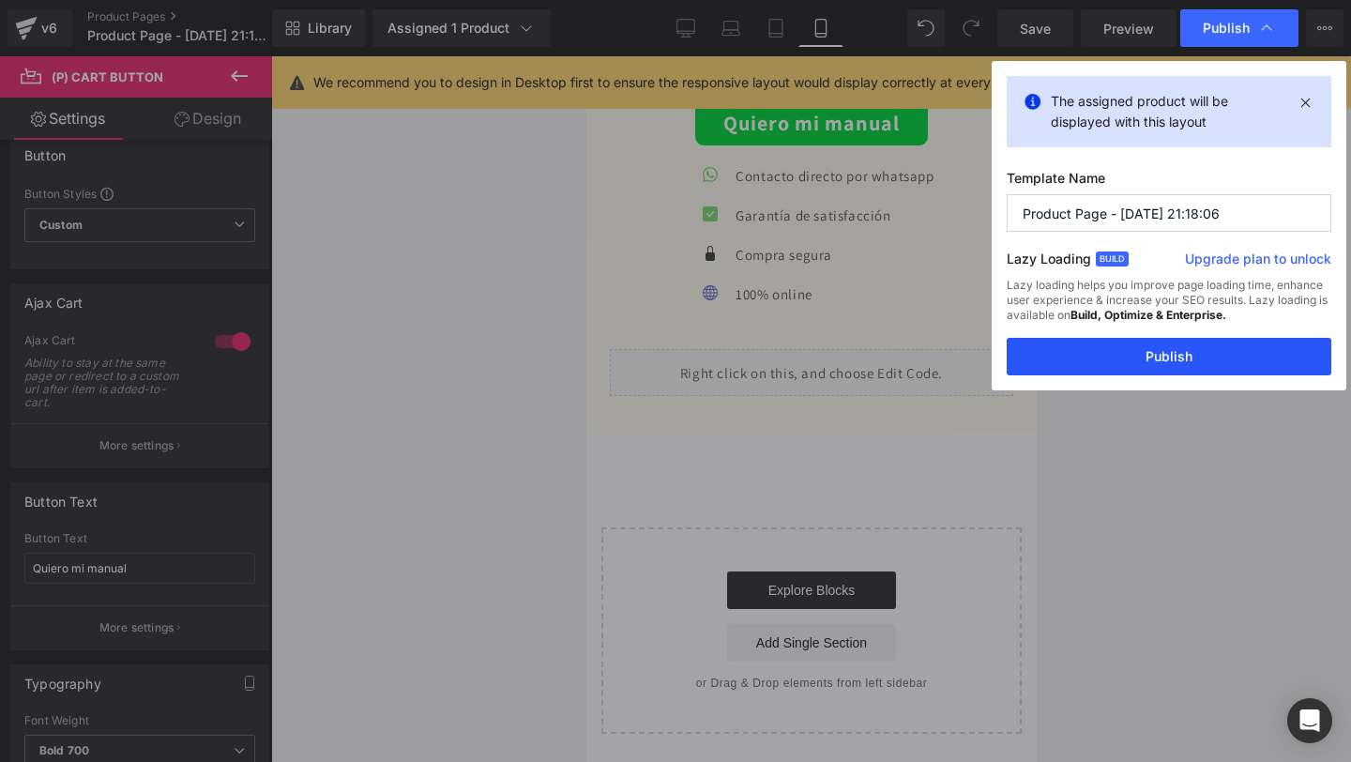
click at [1044, 362] on button "Publish" at bounding box center [1169, 357] width 325 height 38
